Goal: Find specific page/section: Find specific page/section

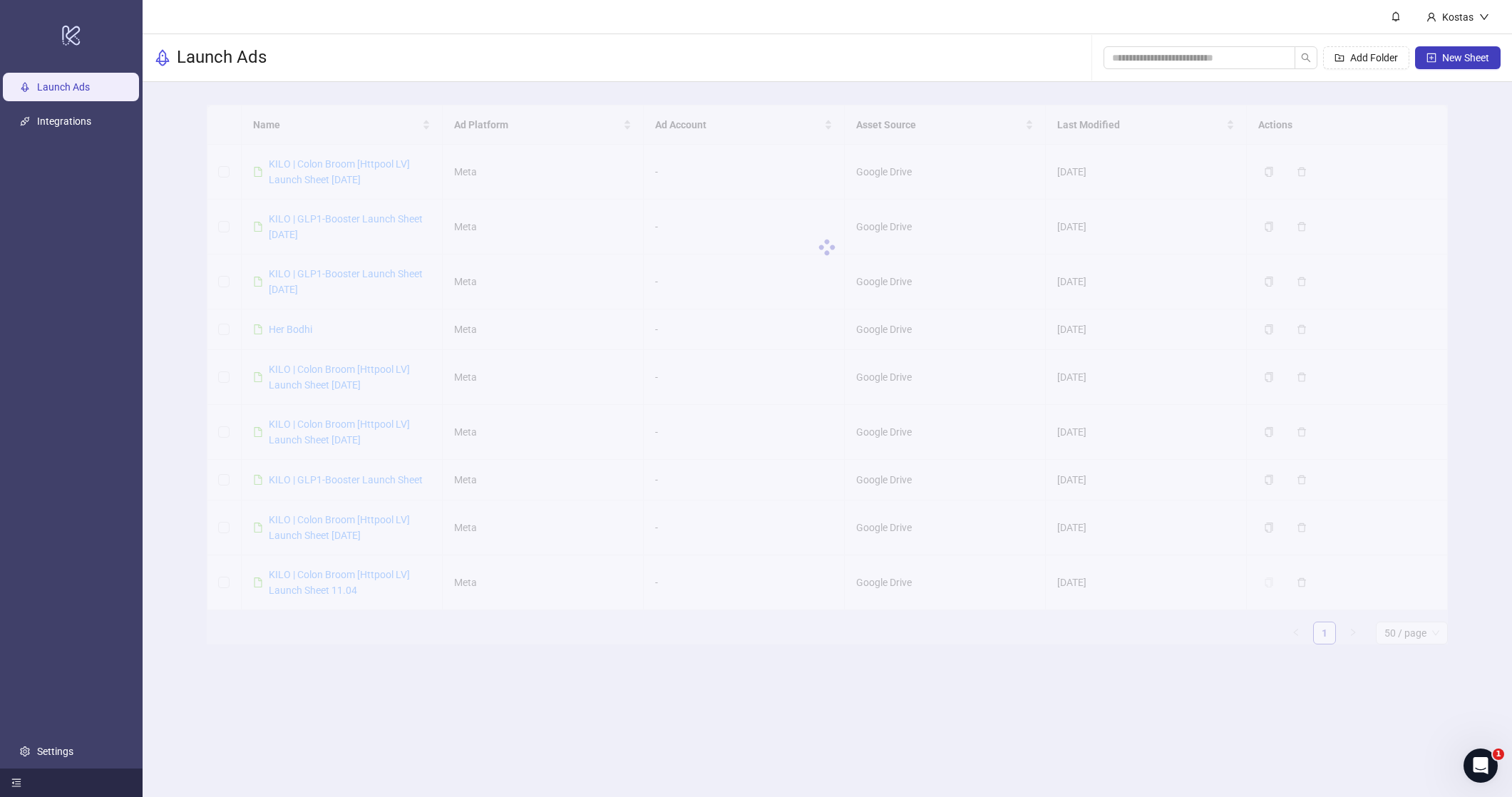
click at [40, 771] on div at bounding box center [71, 782] width 143 height 28
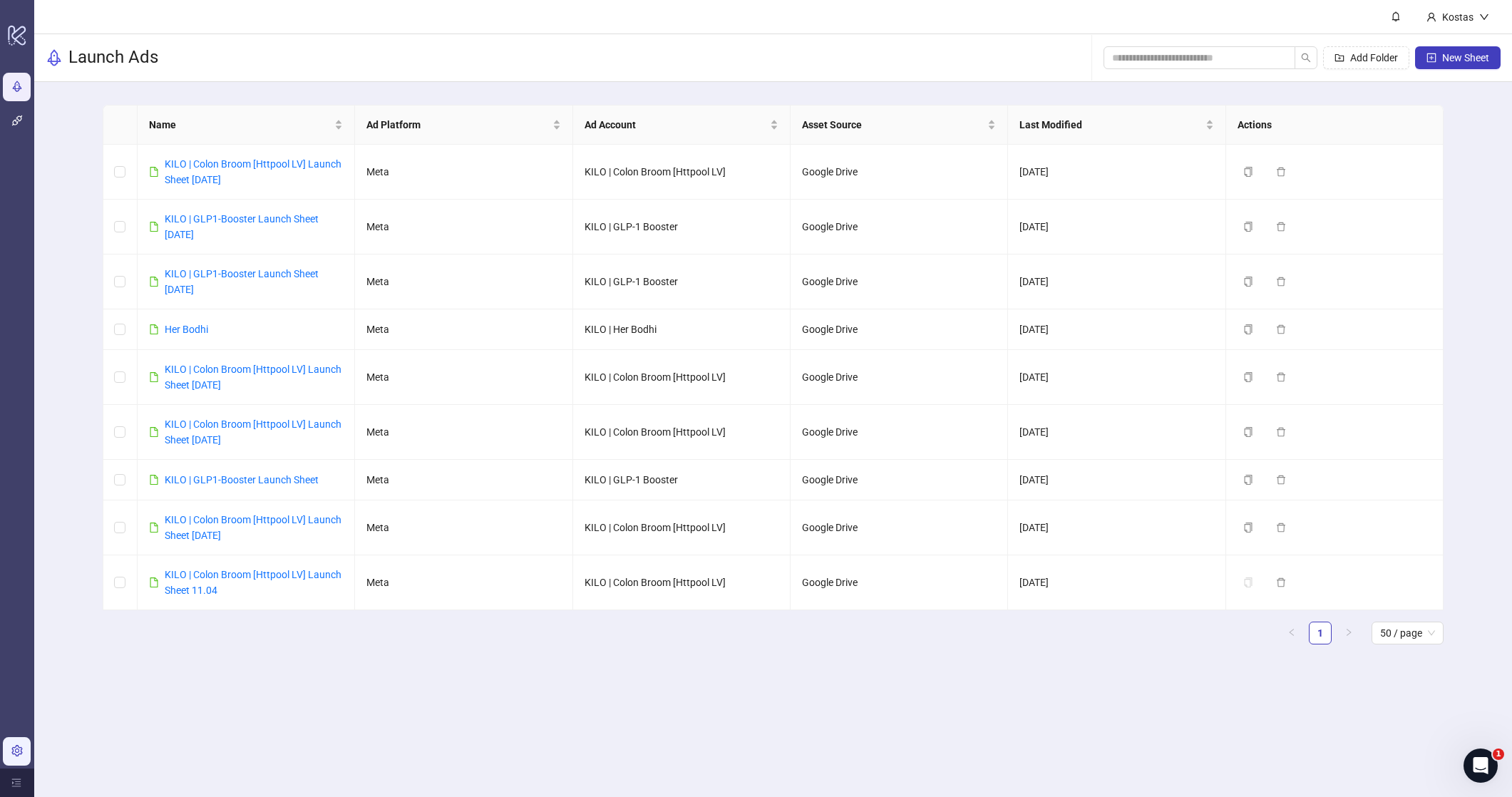
click at [30, 746] on link "Settings" at bounding box center [48, 752] width 36 height 11
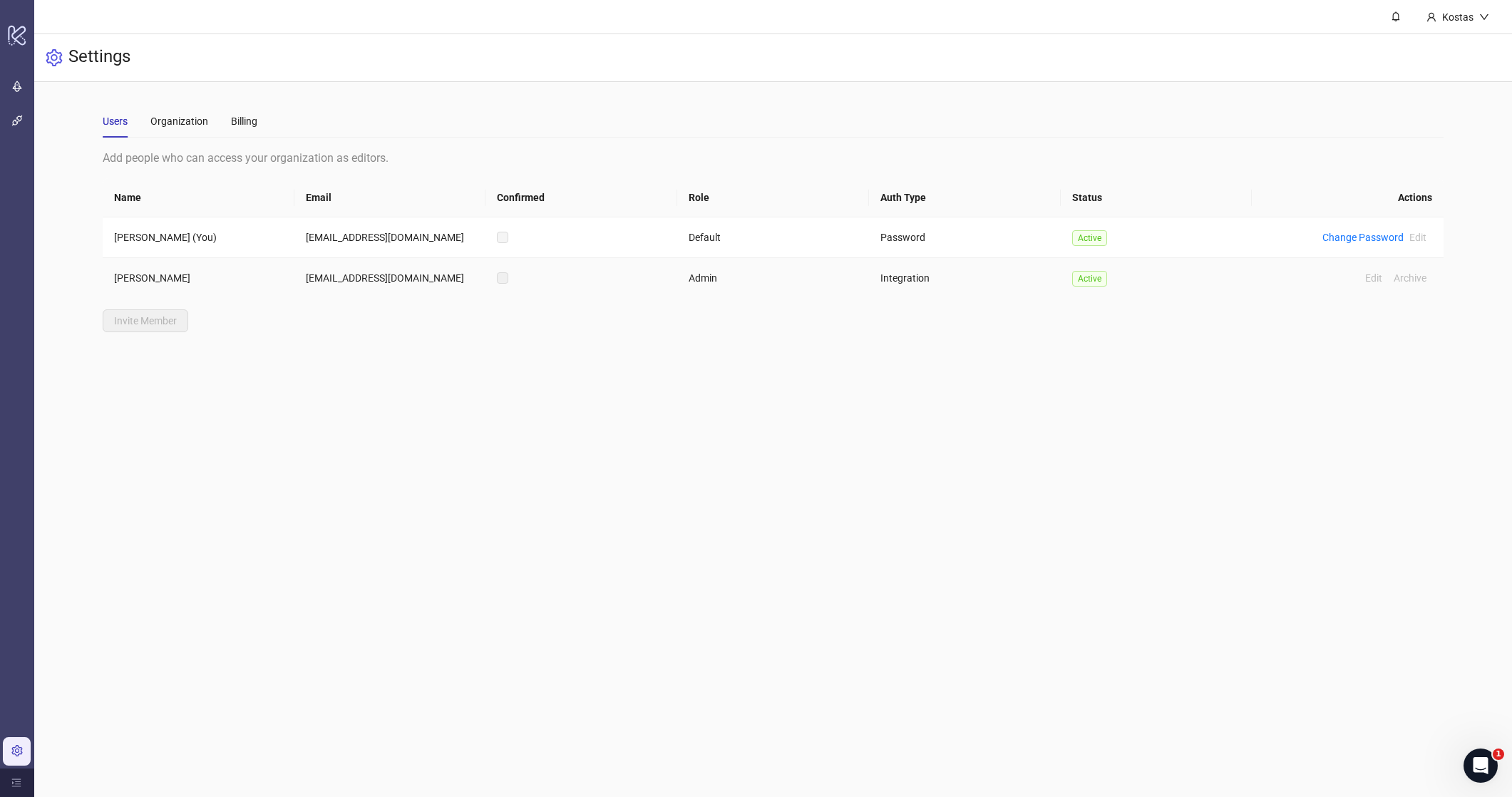
click at [707, 279] on td "Admin" at bounding box center [773, 278] width 192 height 40
click at [899, 281] on td "Integration" at bounding box center [965, 278] width 192 height 40
click at [740, 281] on td "Admin" at bounding box center [773, 278] width 192 height 40
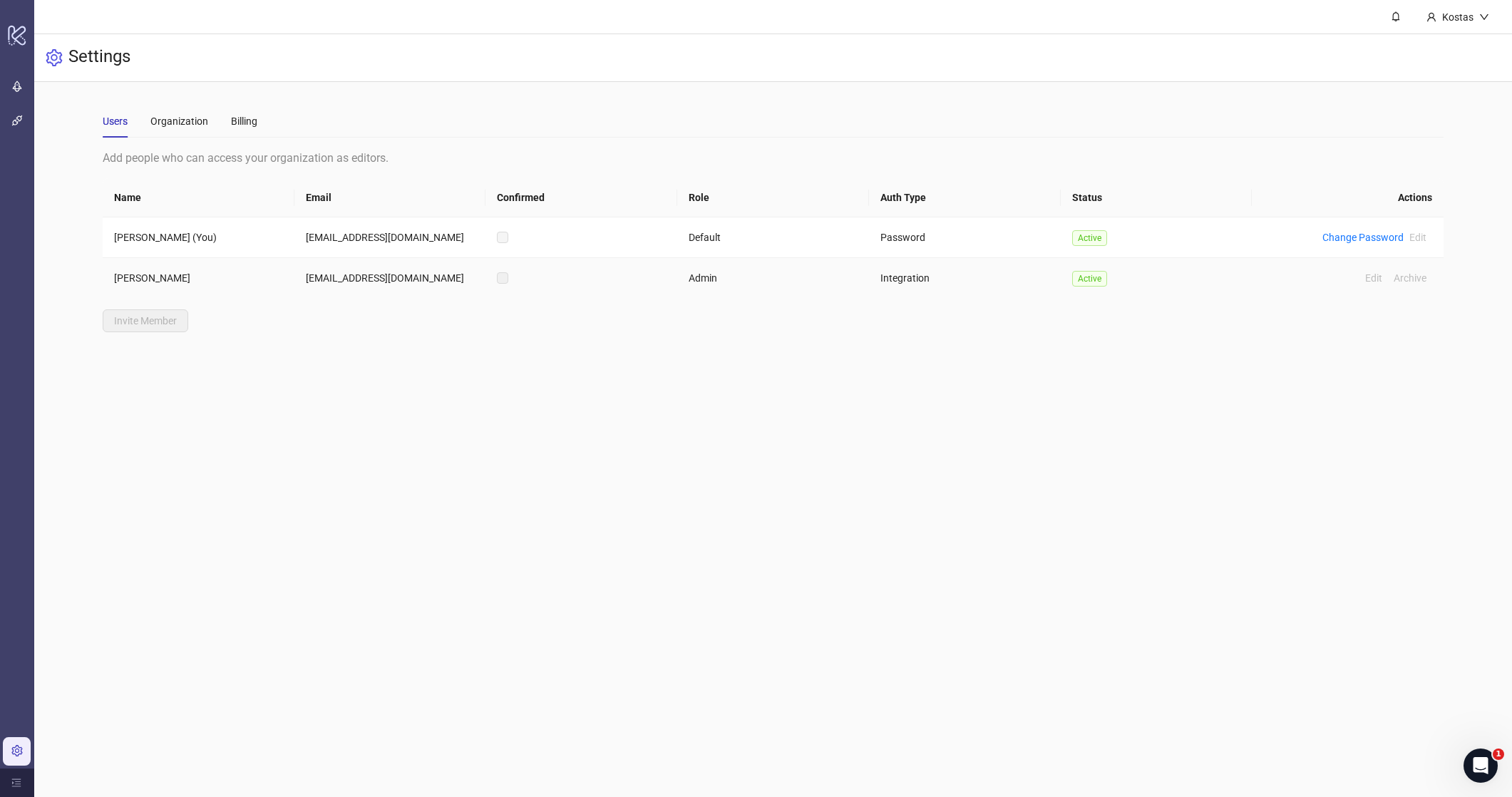
click at [689, 281] on td "Admin" at bounding box center [773, 278] width 192 height 40
click at [694, 259] on td "Admin" at bounding box center [773, 278] width 192 height 40
click at [694, 271] on td "Admin" at bounding box center [773, 278] width 192 height 40
click at [213, 123] on div "Users Organization Billing" at bounding box center [180, 121] width 155 height 33
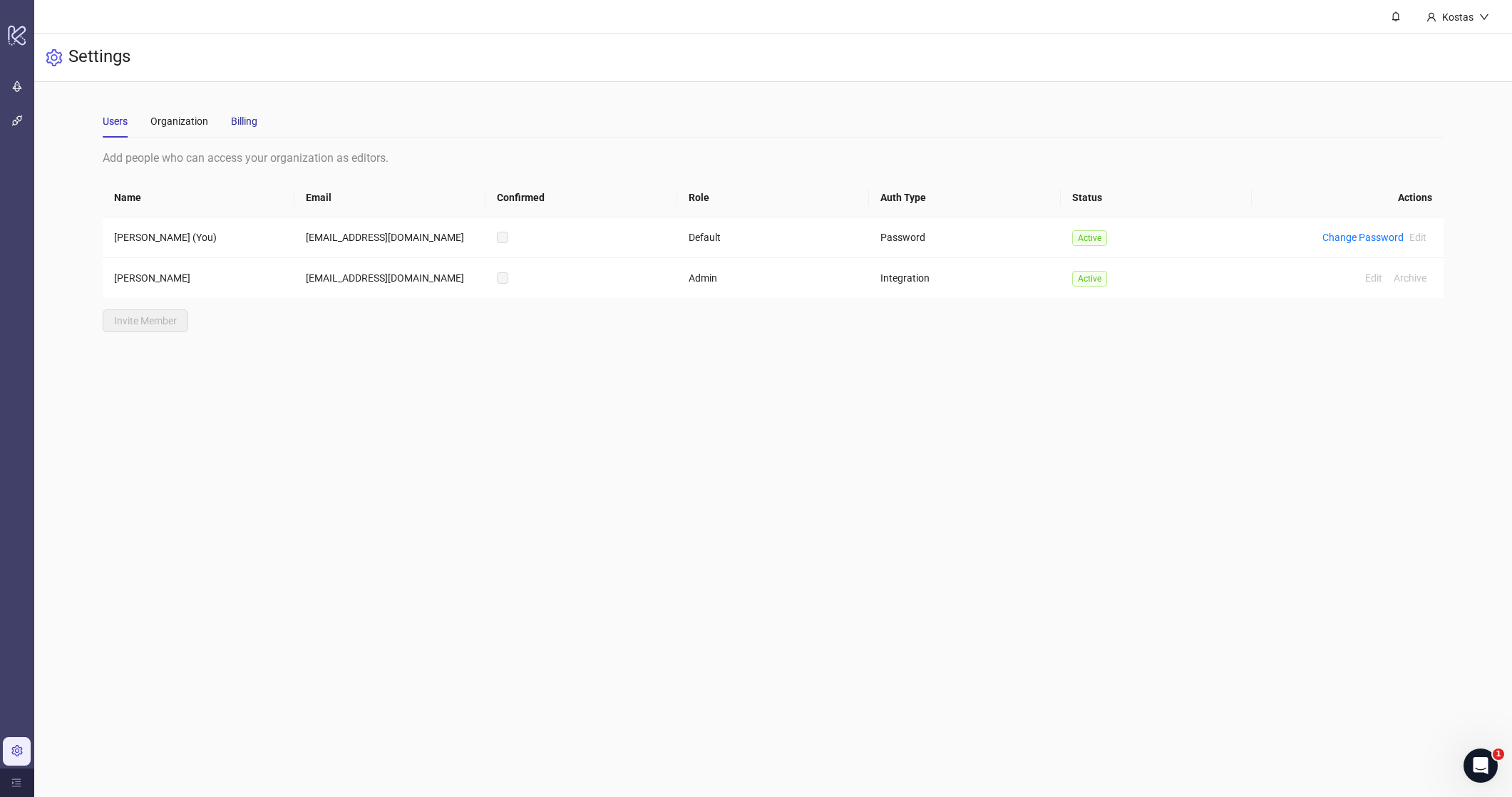
click at [235, 123] on div "Billing" at bounding box center [244, 121] width 27 height 15
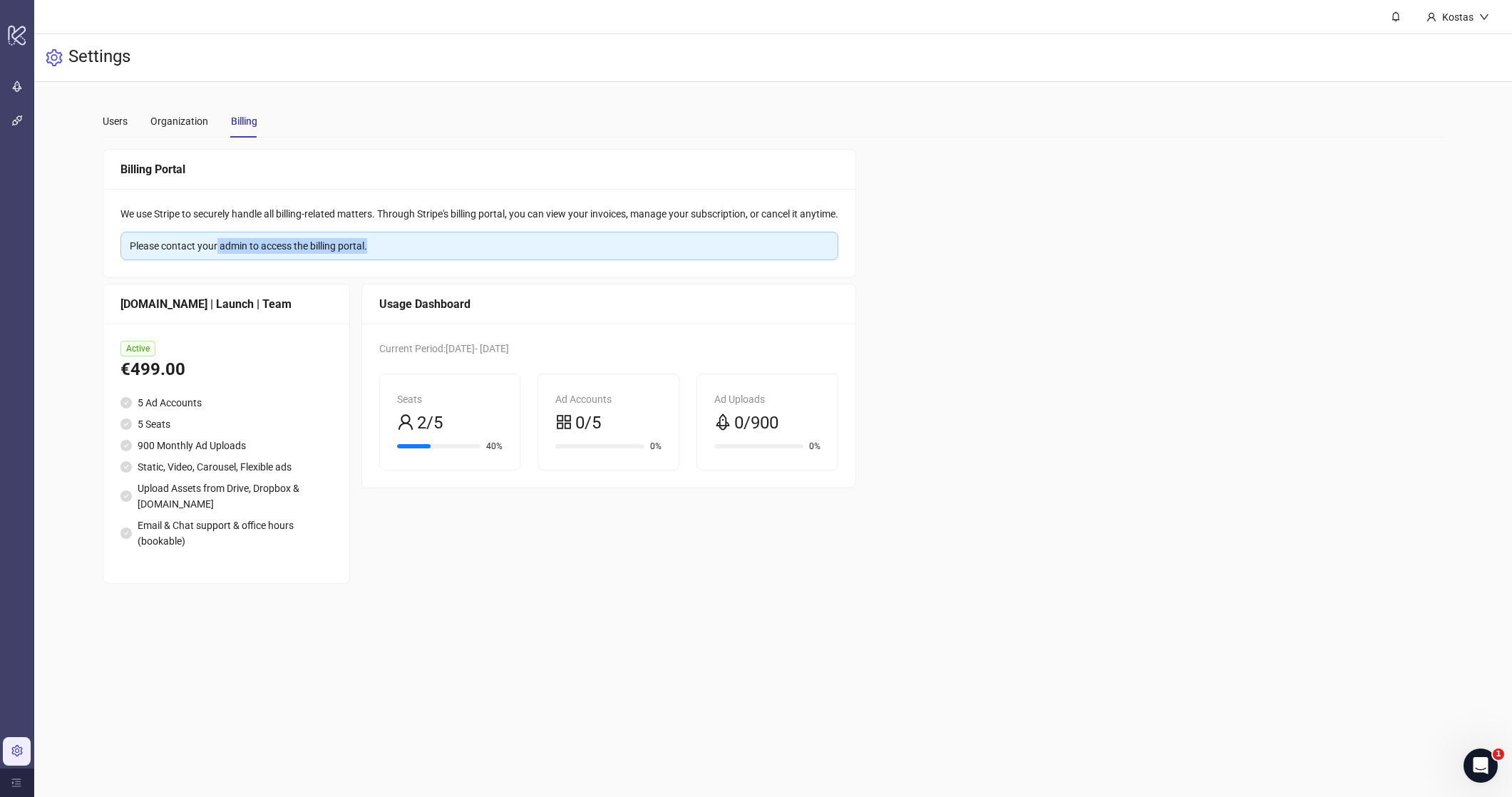
drag, startPoint x: 216, startPoint y: 249, endPoint x: 458, endPoint y: 249, distance: 242.0
click at [458, 249] on div "Please contact your admin to access the billing portal." at bounding box center [479, 246] width 699 height 15
click at [465, 243] on div "Please contact your admin to access the billing portal." at bounding box center [479, 246] width 699 height 15
click at [190, 114] on div "Organization" at bounding box center [180, 121] width 58 height 15
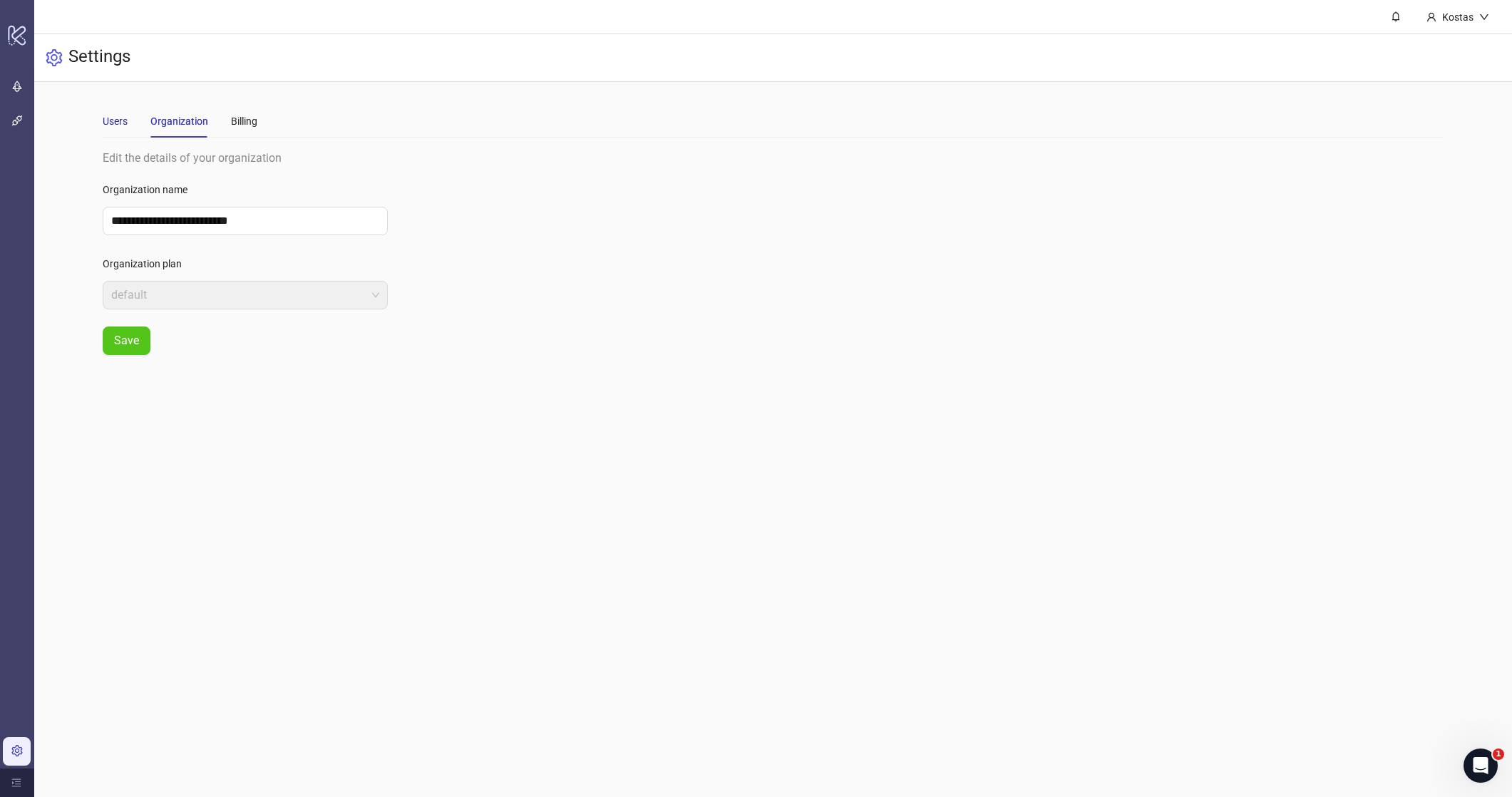
click at [110, 122] on div "Users" at bounding box center [114, 121] width 25 height 15
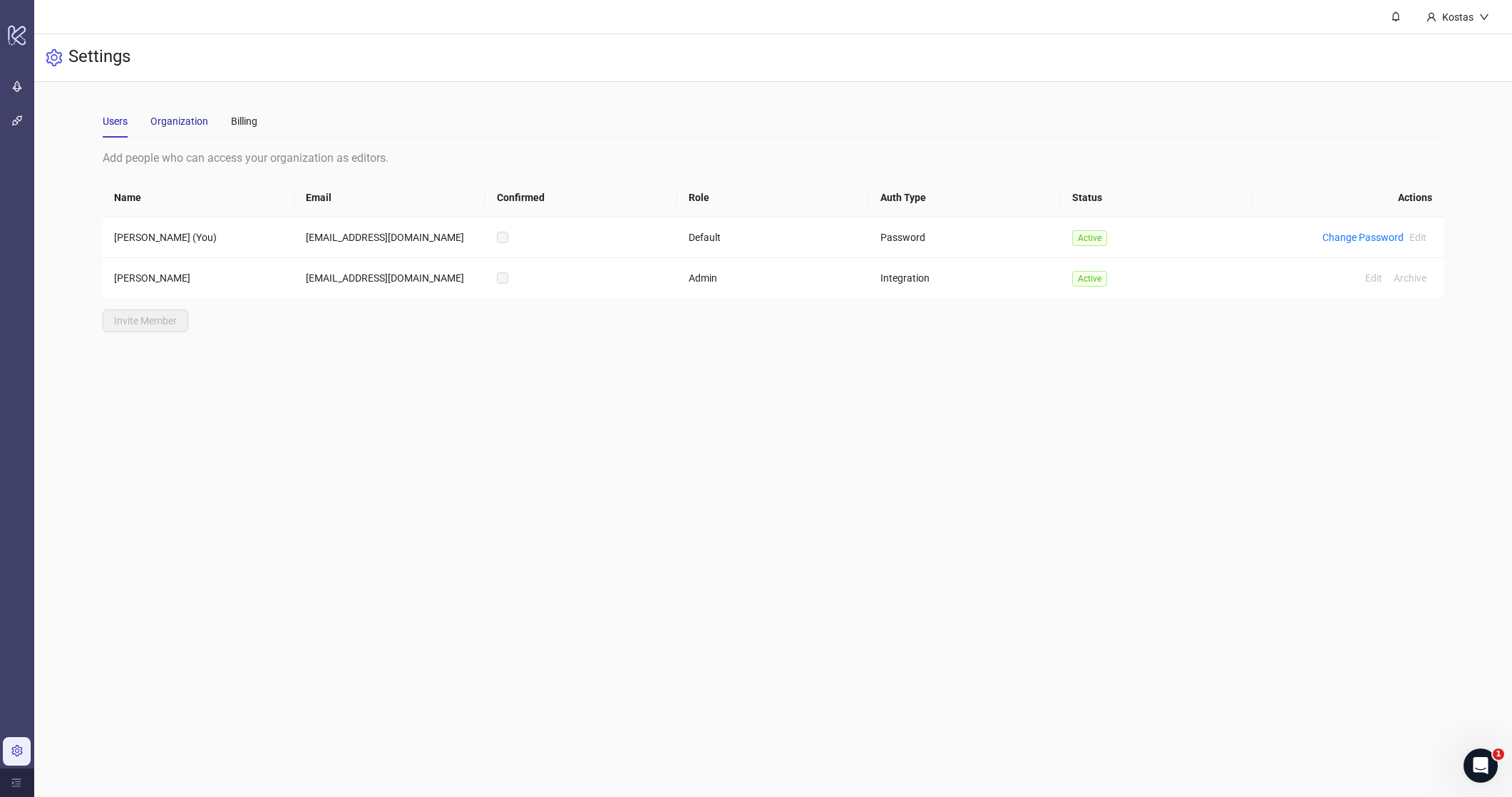
click at [181, 126] on div "Organization" at bounding box center [180, 121] width 58 height 15
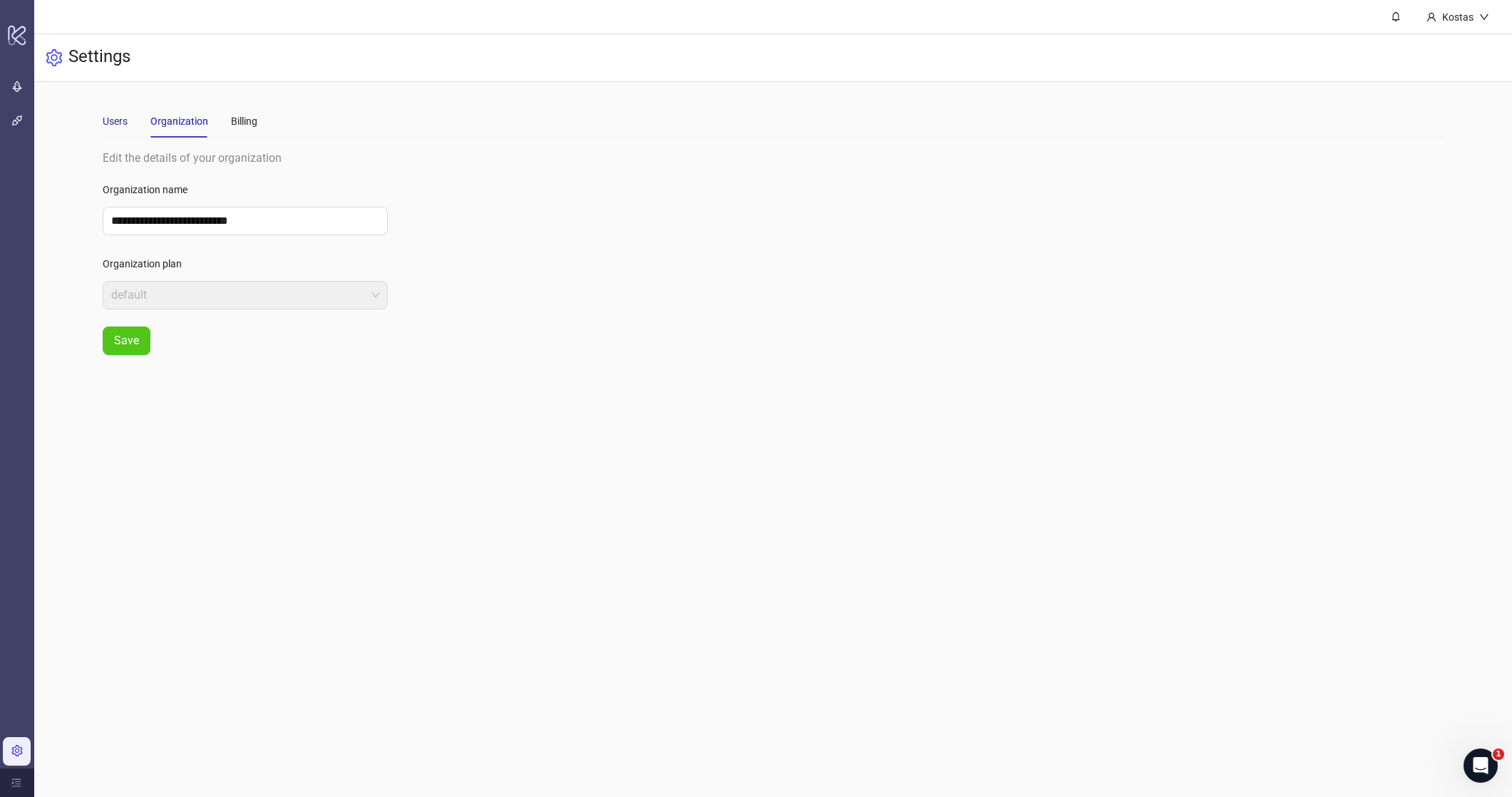
click at [121, 121] on div "Users" at bounding box center [114, 121] width 25 height 15
